Goal: Task Accomplishment & Management: Manage account settings

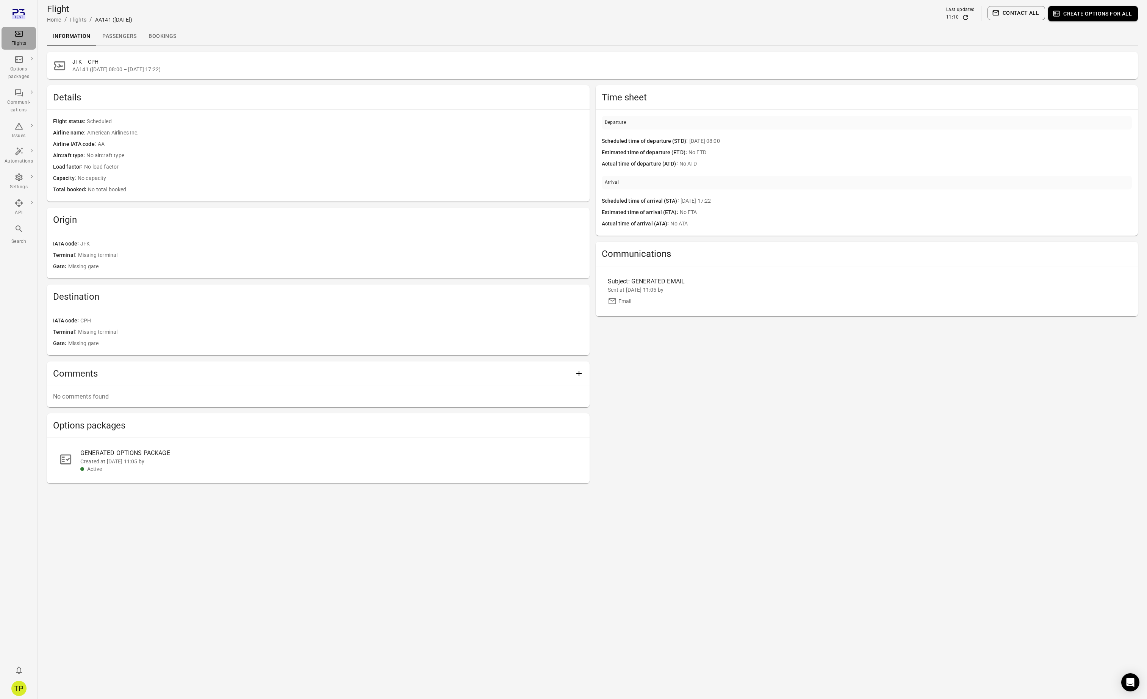
click at [20, 38] on icon "Main navigation" at bounding box center [18, 33] width 9 height 9
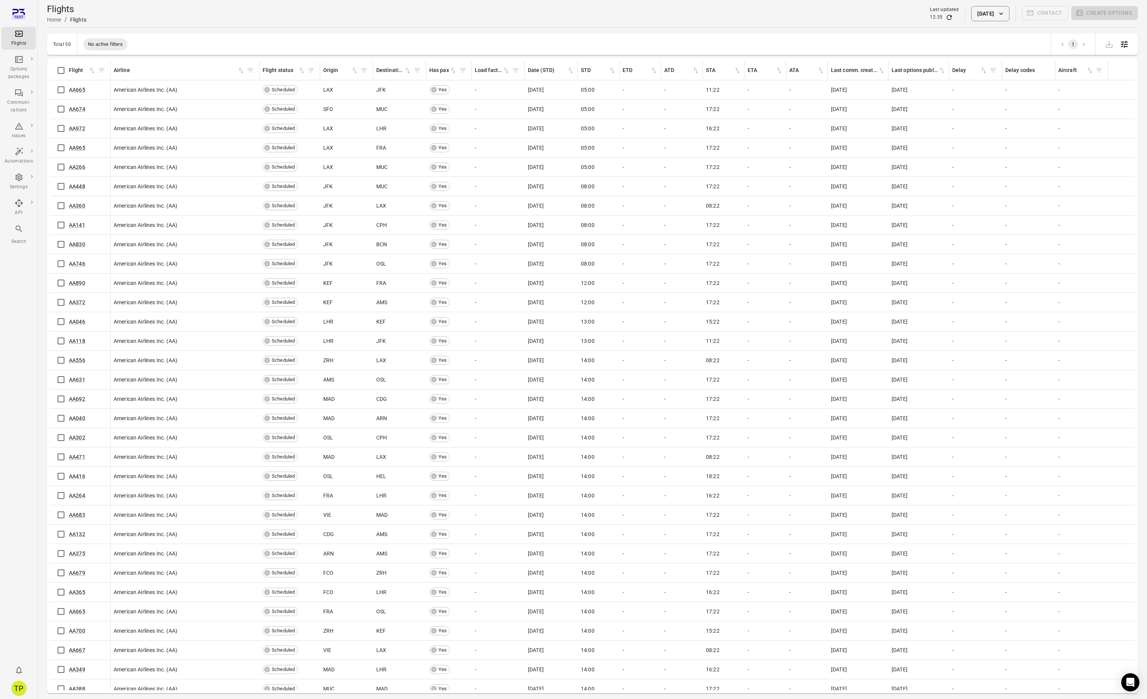
click at [991, 16] on button "25 Sep 2025" at bounding box center [990, 13] width 38 height 15
click at [1014, 129] on button "26" at bounding box center [1014, 129] width 14 height 14
click at [1039, 185] on button "Apply" at bounding box center [1043, 186] width 26 height 16
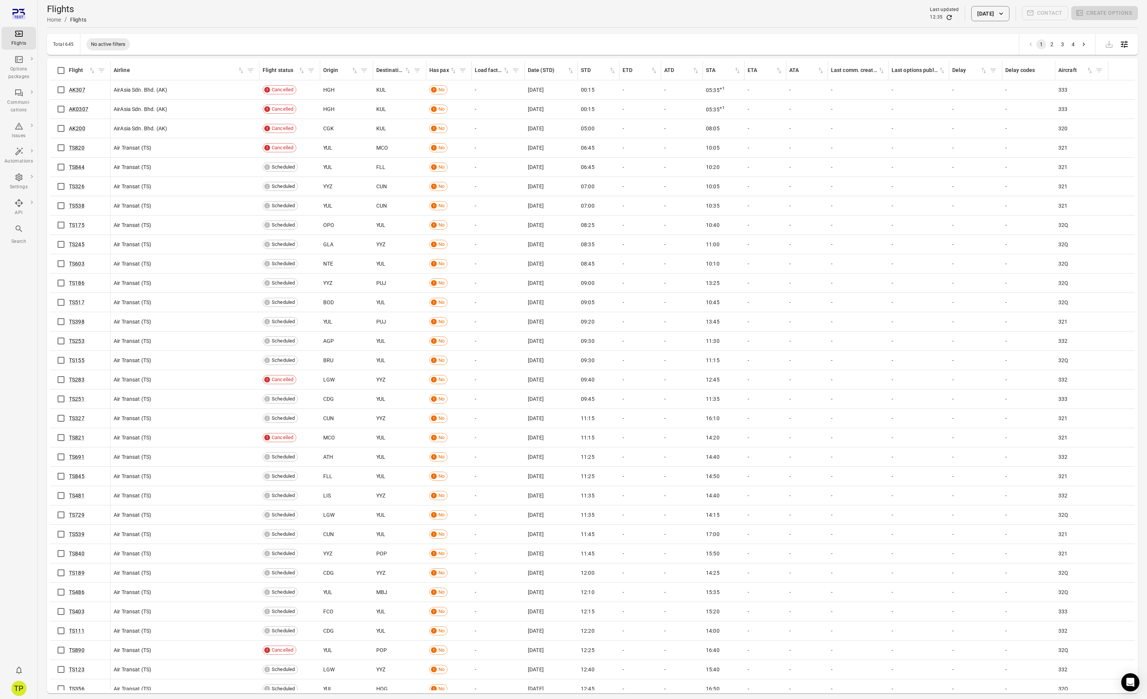
click at [985, 13] on button "26 Sep 2025" at bounding box center [990, 13] width 38 height 15
click at [1032, 51] on icon "Next month" at bounding box center [1031, 53] width 9 height 9
click at [1021, 54] on icon "Previous month" at bounding box center [1016, 53] width 9 height 9
click at [1031, 129] on button "27" at bounding box center [1029, 129] width 14 height 14
click at [1040, 186] on button "Apply" at bounding box center [1043, 186] width 26 height 16
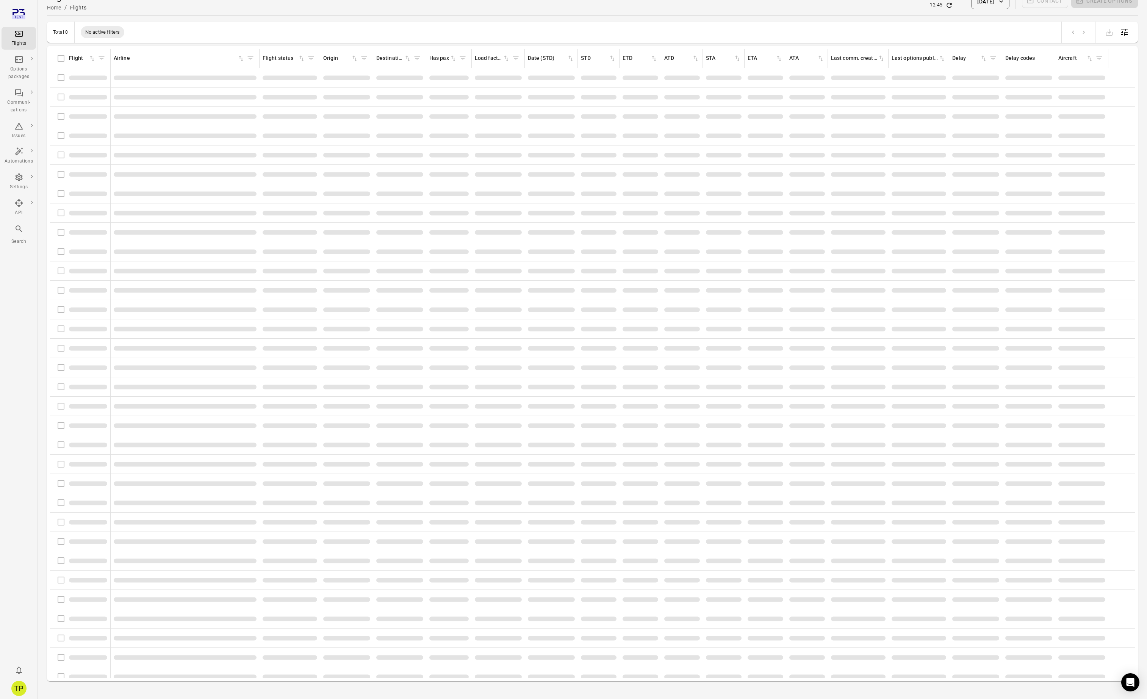
scroll to position [14, 0]
click at [20, 690] on div "TP" at bounding box center [18, 688] width 15 height 15
click at [50, 688] on button "Log out" at bounding box center [58, 686] width 57 height 14
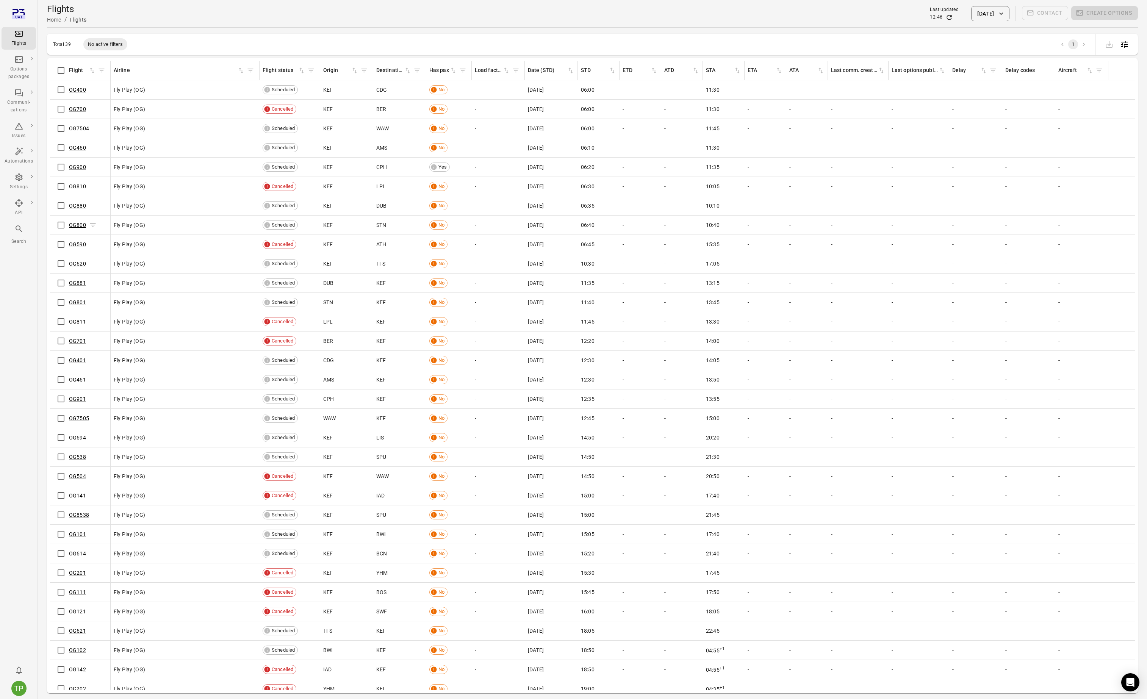
click at [77, 224] on link "OG800" at bounding box center [77, 225] width 17 height 6
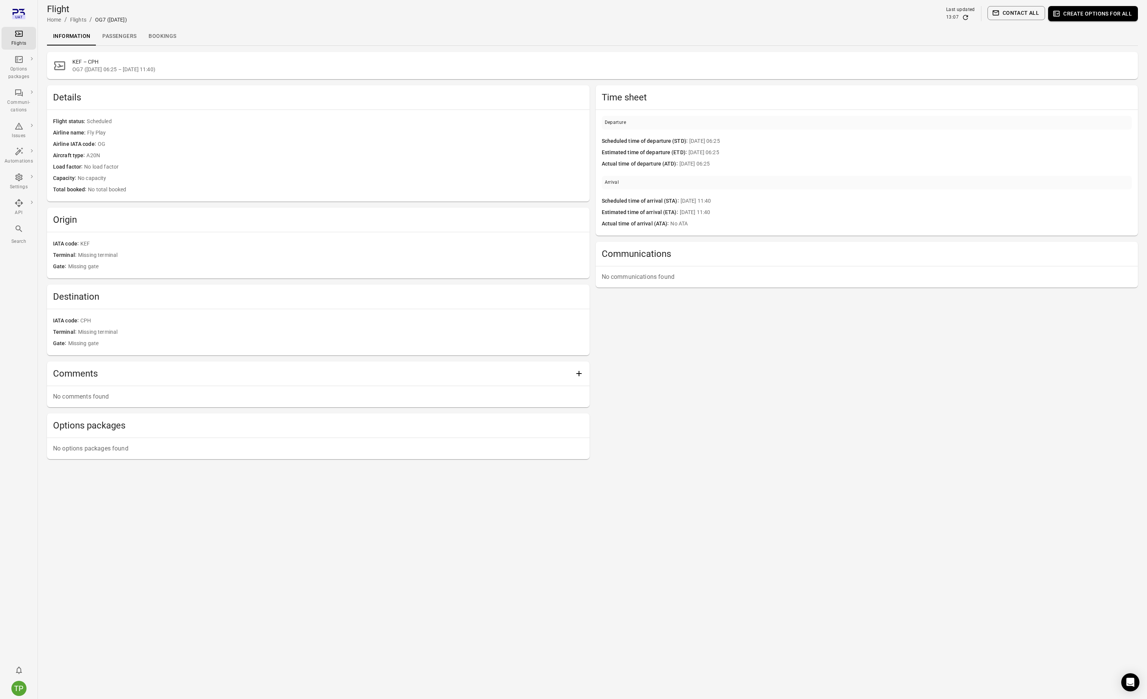
click at [124, 39] on link "Passengers" at bounding box center [119, 36] width 46 height 18
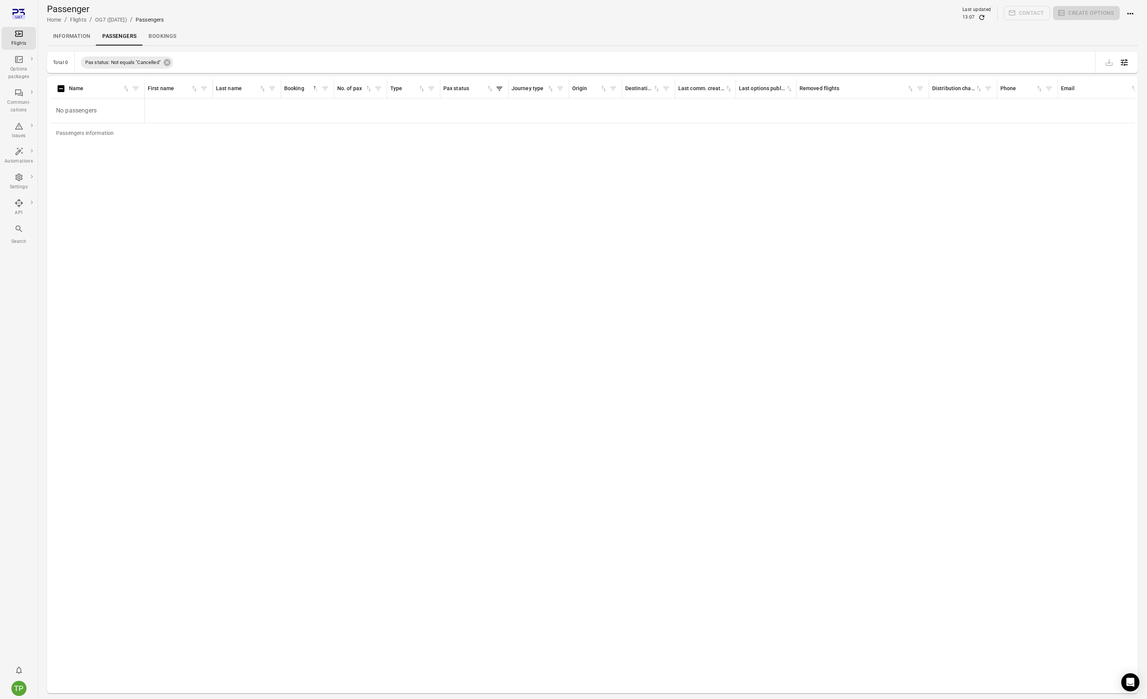
click at [78, 38] on link "Information" at bounding box center [71, 36] width 49 height 18
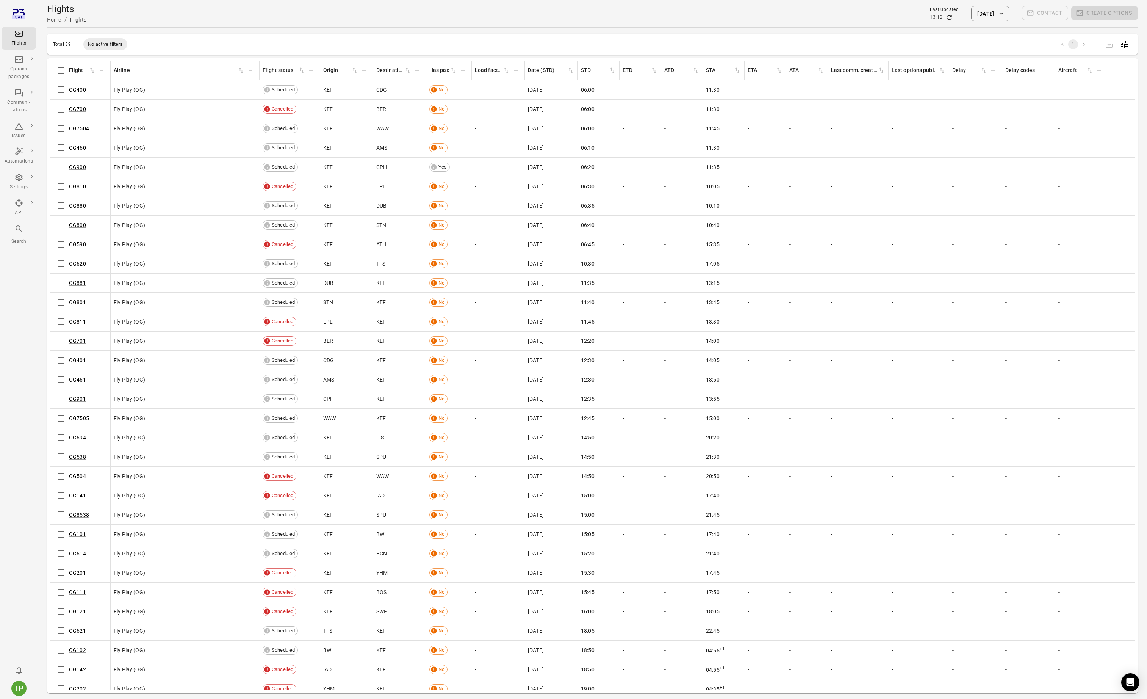
scroll to position [1, 0]
click at [17, 693] on div "TP" at bounding box center [18, 688] width 15 height 15
click at [50, 683] on button "Log out" at bounding box center [58, 686] width 57 height 14
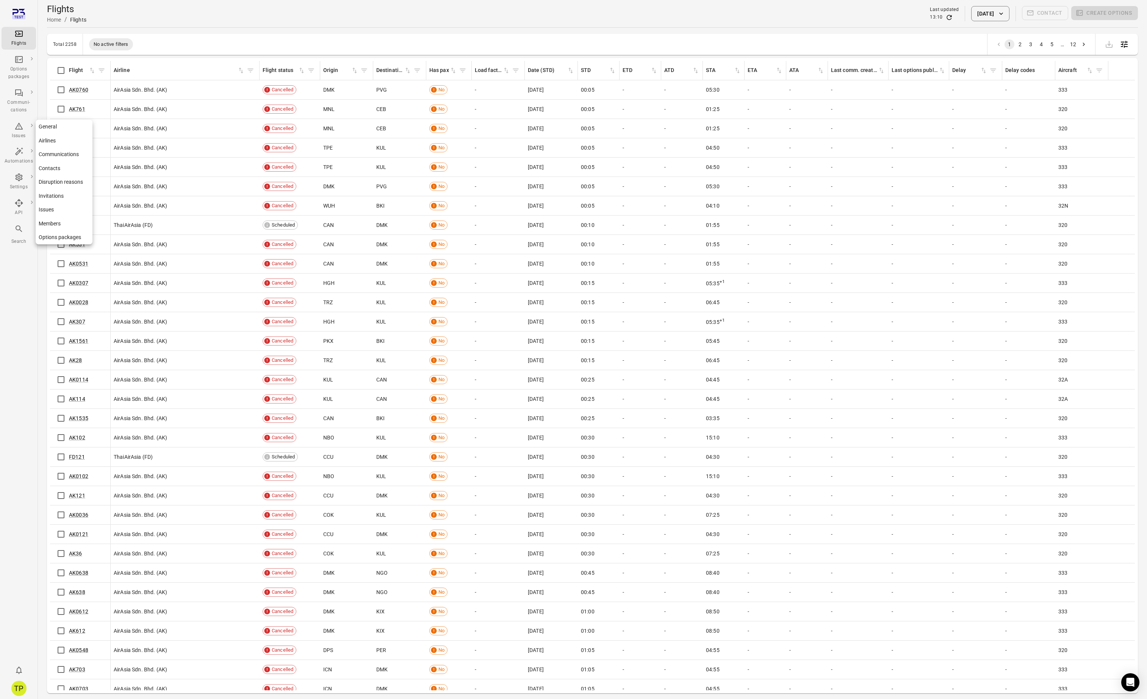
click at [51, 127] on link "General" at bounding box center [64, 127] width 57 height 14
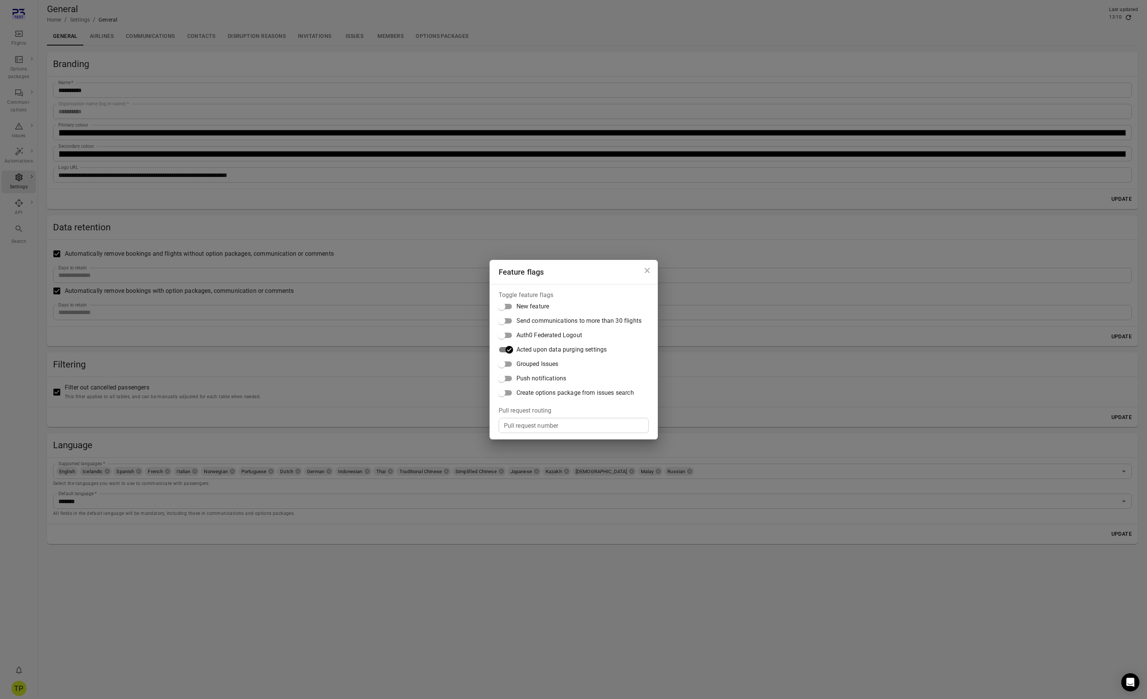
click at [302, 583] on div "Feature flags Toggle feature flags New feature Send communications to more than…" at bounding box center [573, 349] width 1147 height 699
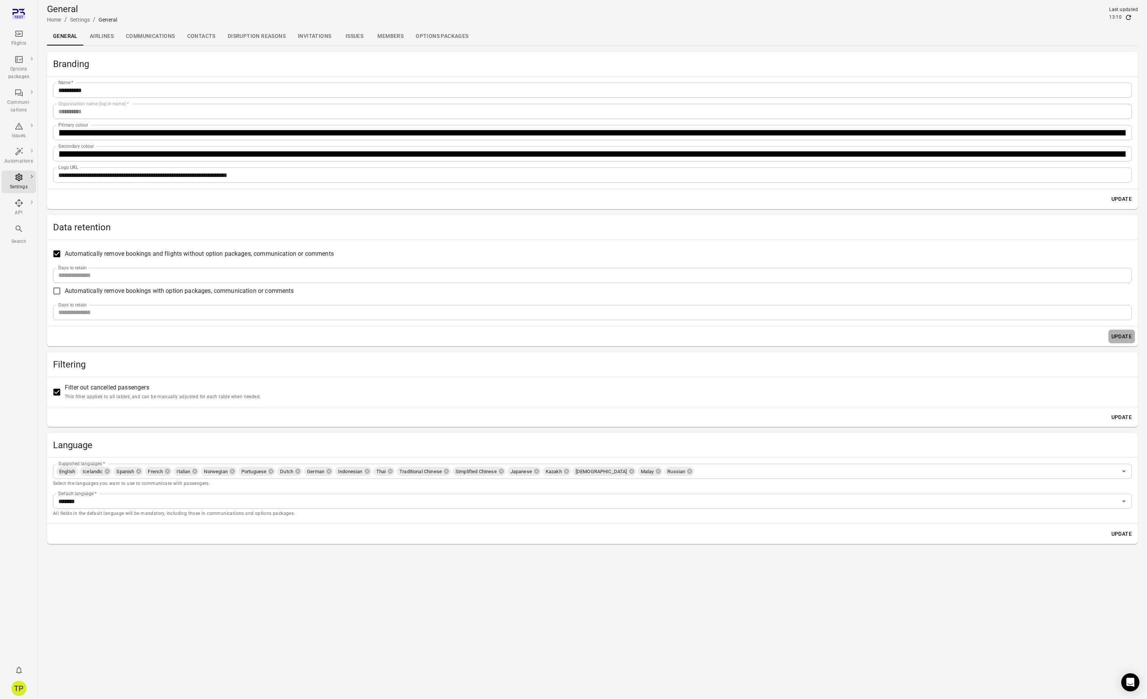
click at [1124, 333] on button "Update" at bounding box center [1121, 337] width 27 height 14
click at [23, 688] on div "TP" at bounding box center [18, 688] width 15 height 15
click at [47, 688] on button "Log out" at bounding box center [58, 686] width 57 height 14
